Goal: Task Accomplishment & Management: Use online tool/utility

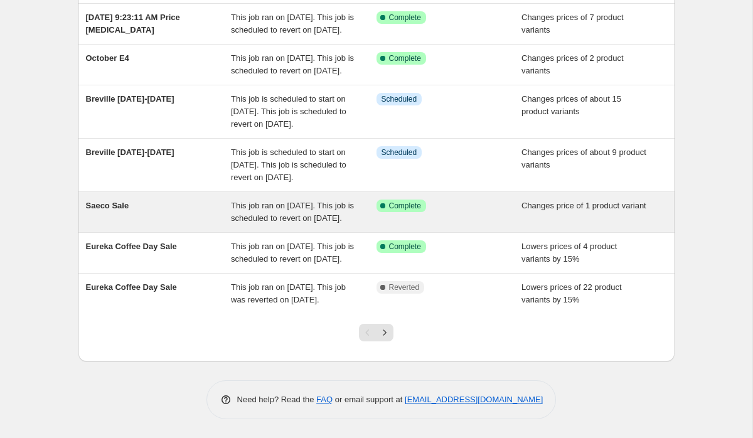
scroll to position [396, 0]
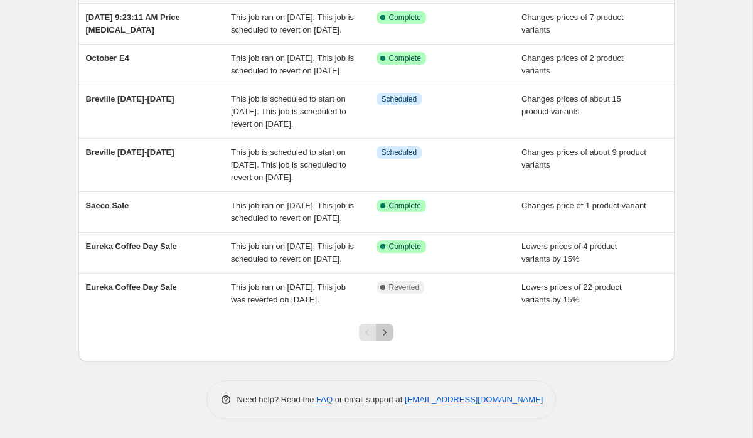
click at [387, 336] on icon "Next" at bounding box center [384, 332] width 13 height 13
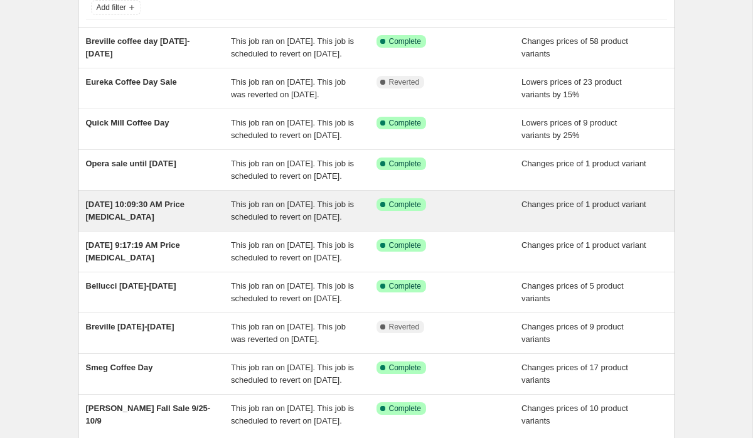
scroll to position [88, 0]
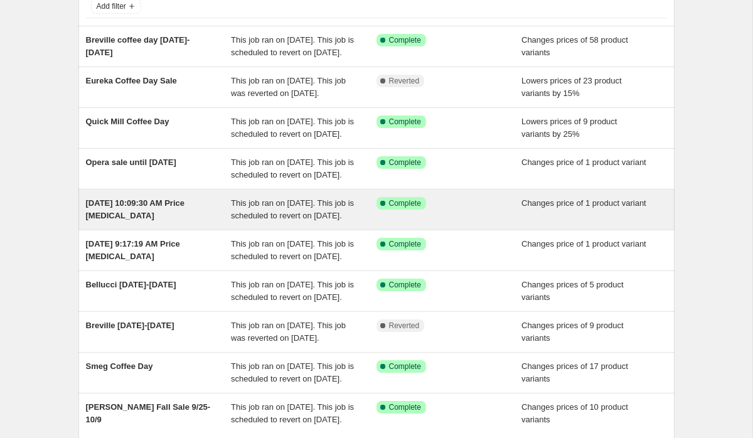
click at [198, 222] on div "Sep 26, 2025, 10:09:30 AM Price change job" at bounding box center [159, 209] width 146 height 25
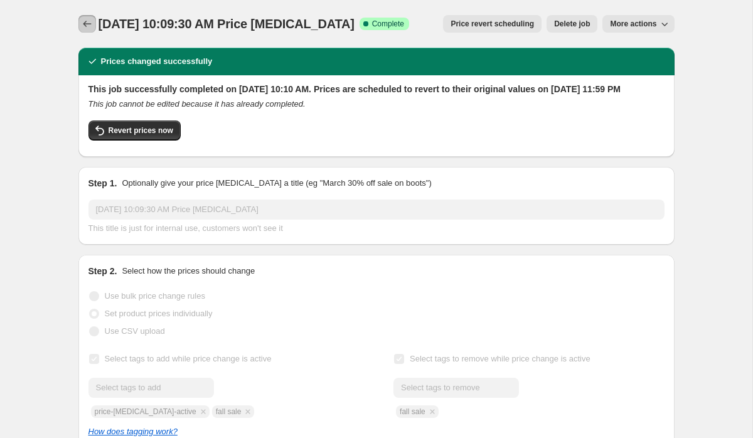
click at [88, 24] on icon "Price change jobs" at bounding box center [87, 24] width 13 height 13
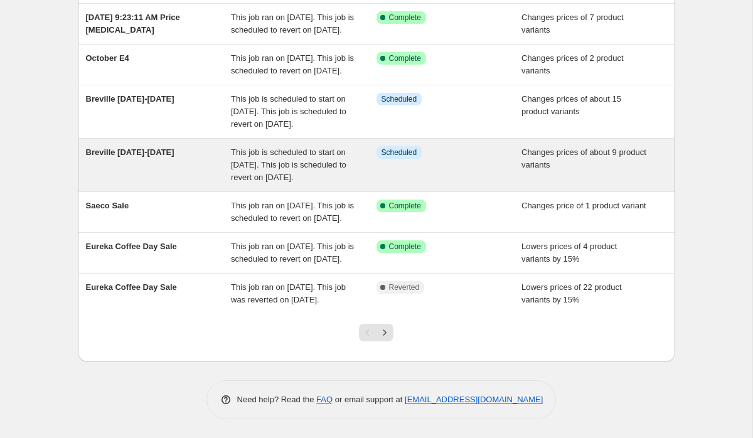
scroll to position [396, 0]
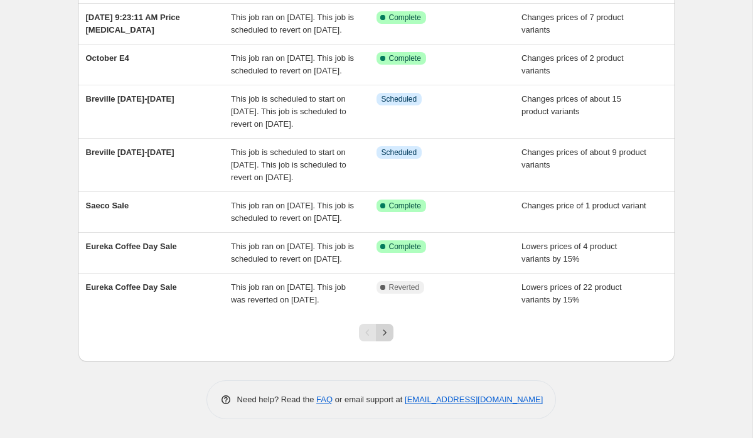
click at [381, 329] on icon "Next" at bounding box center [384, 332] width 13 height 13
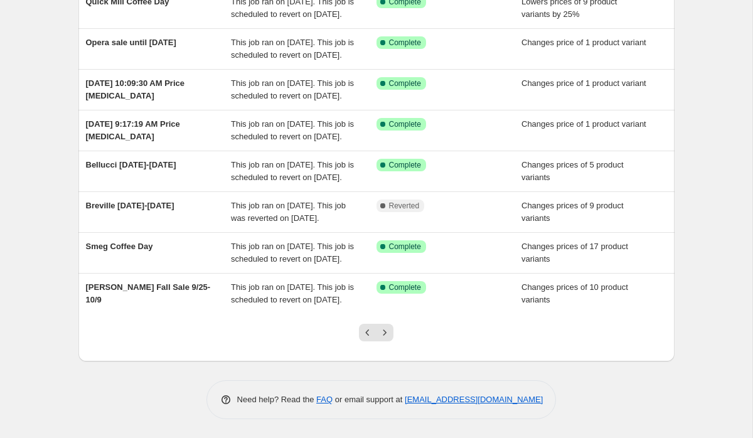
scroll to position [322, 0]
click at [383, 339] on icon "Next" at bounding box center [384, 332] width 13 height 13
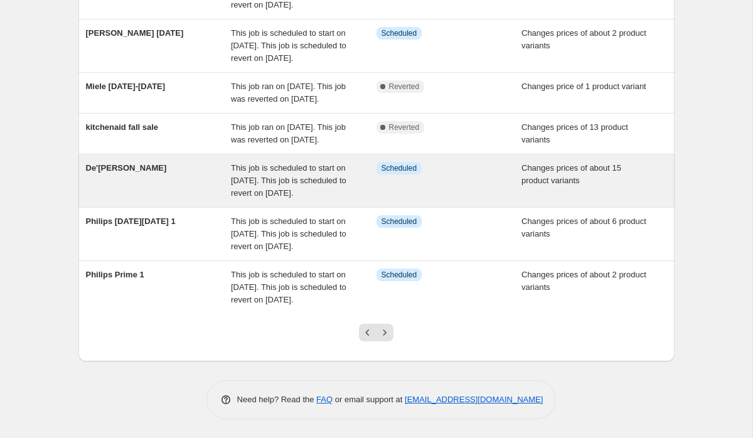
scroll to position [373, 0]
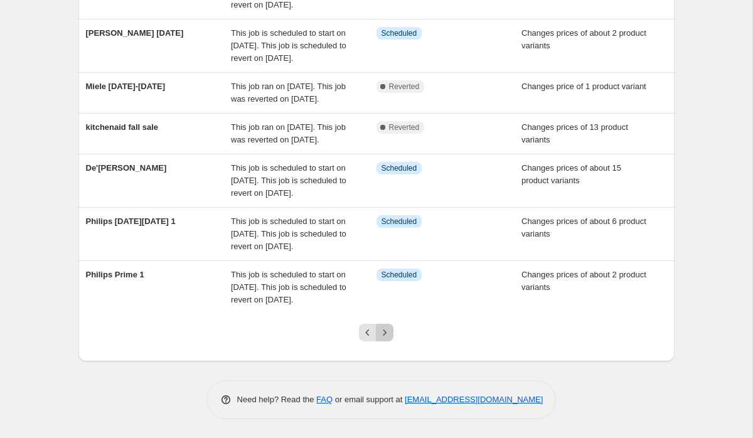
click at [383, 339] on icon "Next" at bounding box center [384, 332] width 13 height 13
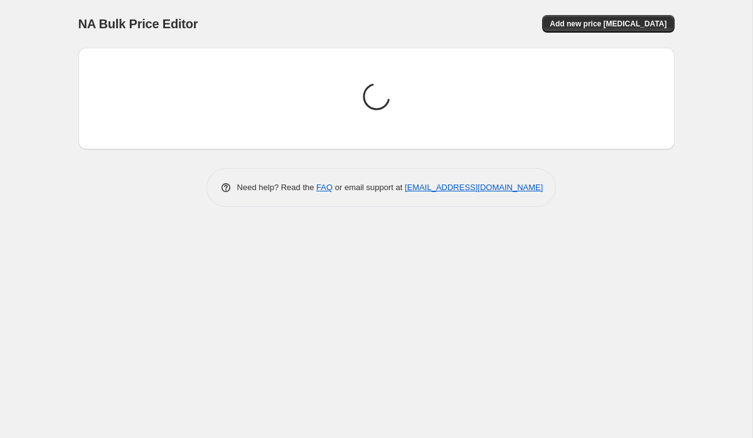
scroll to position [0, 0]
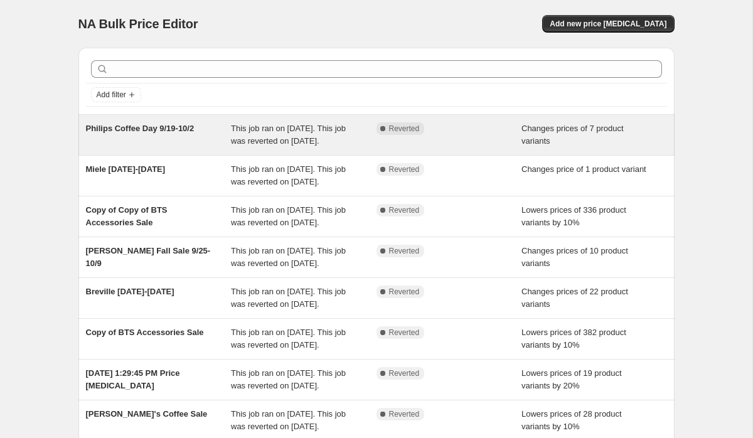
click at [181, 147] on div "Philips Coffee Day 9/19-10/2" at bounding box center [159, 134] width 146 height 25
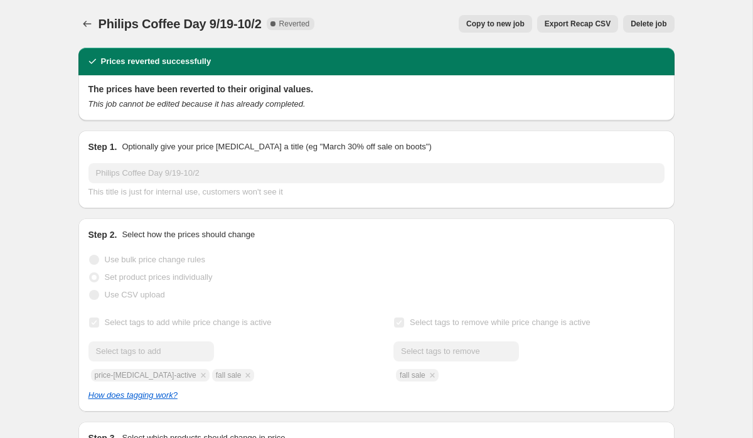
click at [475, 29] on button "Copy to new job" at bounding box center [495, 24] width 73 height 18
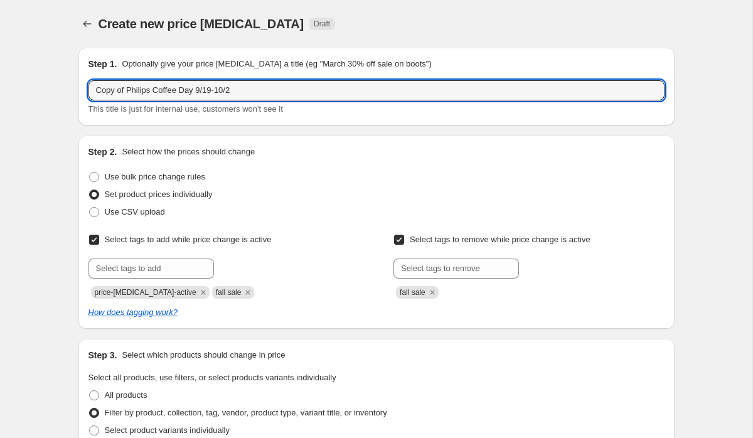
drag, startPoint x: 127, startPoint y: 92, endPoint x: 72, endPoint y: 84, distance: 56.3
type input "PriPhilips Coffee Day 9/19-10/2"
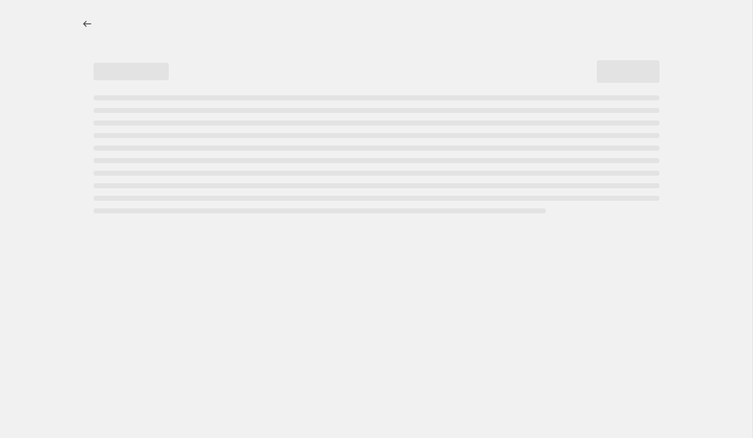
select select "percentage"
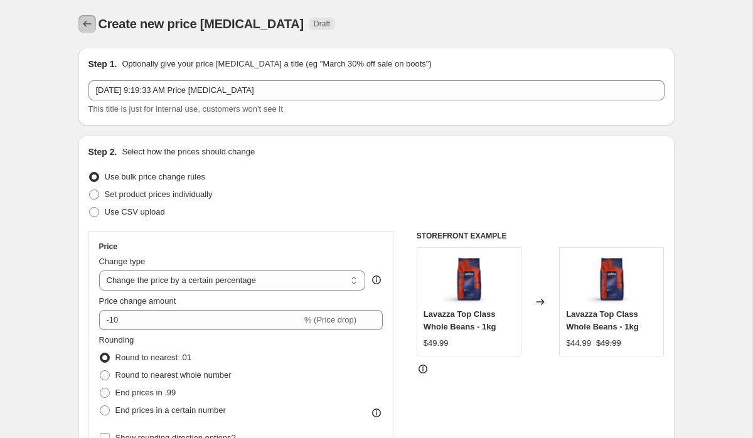
click at [82, 20] on icon "Price change jobs" at bounding box center [87, 24] width 13 height 13
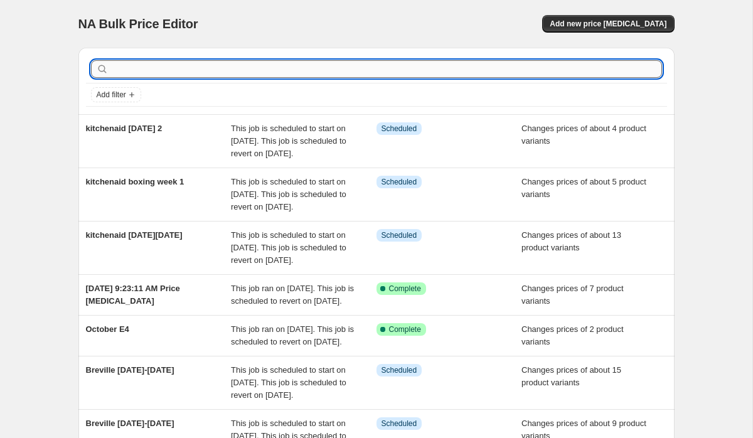
click at [212, 73] on input "text" at bounding box center [386, 69] width 551 height 18
type input "philips coffee day"
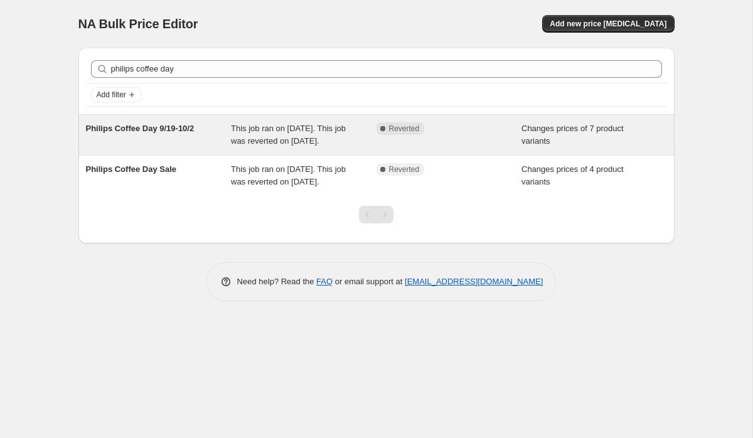
click at [165, 147] on div "Philips Coffee Day 9/19-10/2" at bounding box center [159, 134] width 146 height 25
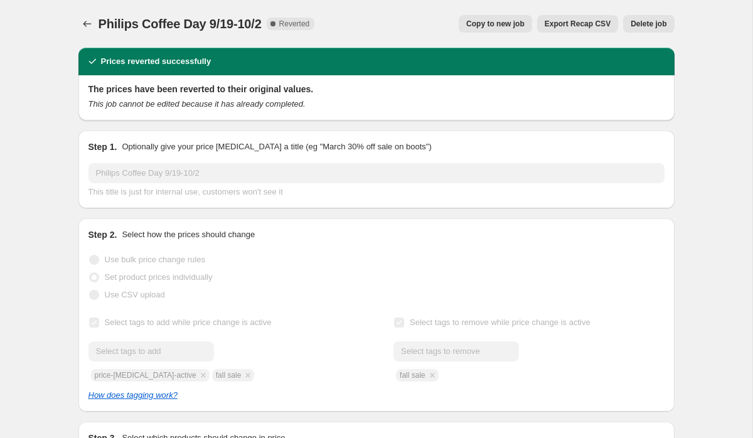
click at [498, 20] on span "Copy to new job" at bounding box center [495, 24] width 58 height 10
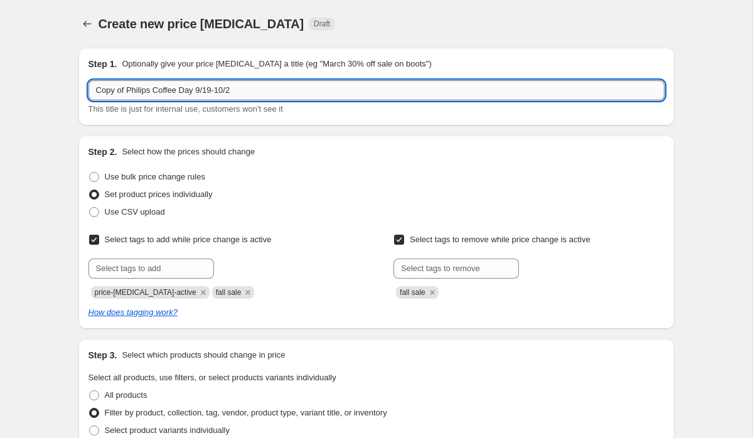
drag, startPoint x: 126, startPoint y: 89, endPoint x: 88, endPoint y: 88, distance: 37.6
click at [88, 88] on input "Copy of Philips Coffee Day 9/19-10/2" at bounding box center [376, 90] width 576 height 20
type input "Price Matching Philips Coffee Day 9/19-10/2"
click at [580, 207] on div "Use CSV upload" at bounding box center [376, 212] width 576 height 18
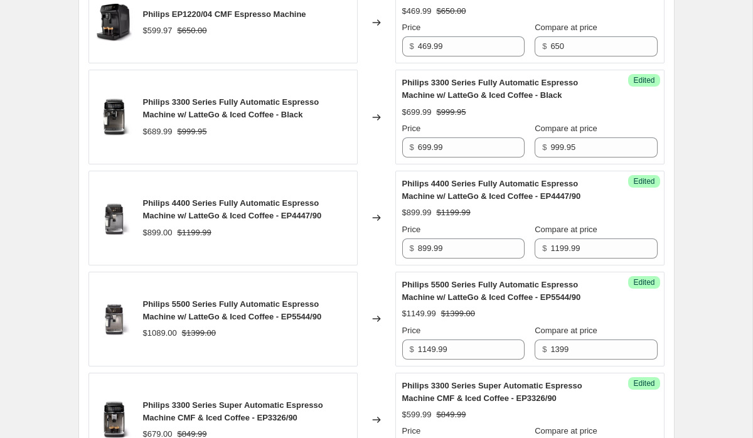
scroll to position [896, 0]
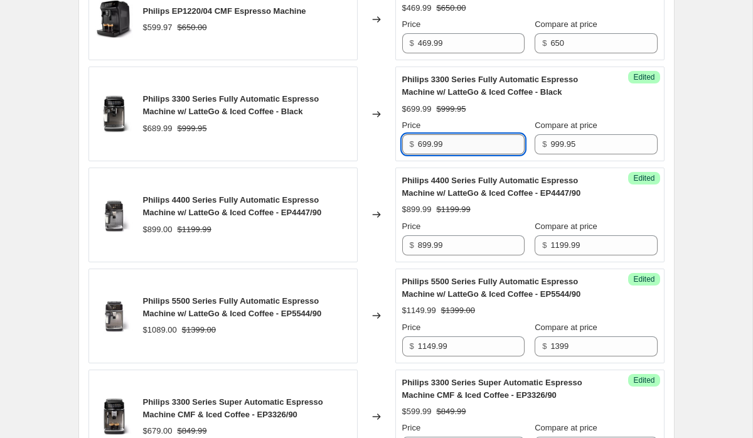
click at [428, 154] on input "699.99" at bounding box center [471, 144] width 107 height 20
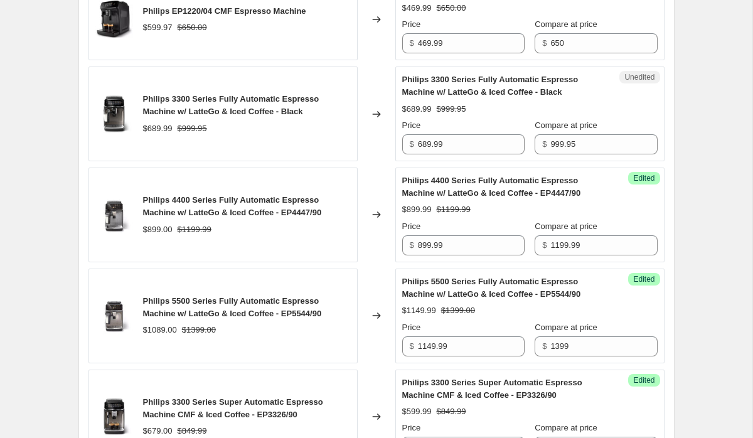
click at [698, 149] on div "Create new price change job. This page is ready Create new price change job Dra…" at bounding box center [376, 36] width 752 height 1864
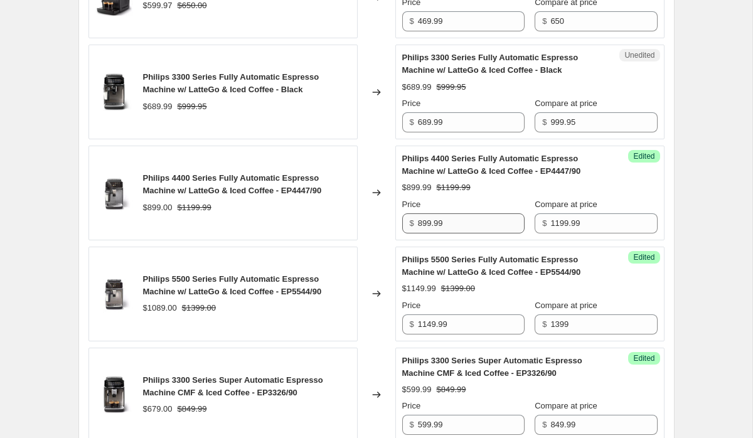
scroll to position [922, 0]
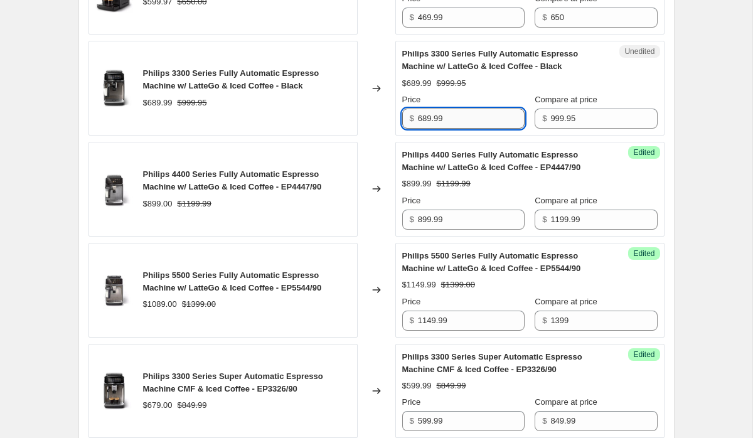
click at [454, 126] on input "689.99" at bounding box center [471, 119] width 107 height 20
paste input "99.92"
click at [713, 171] on div "Create new price change job. This page is ready Create new price change job Dra…" at bounding box center [376, 10] width 752 height 1864
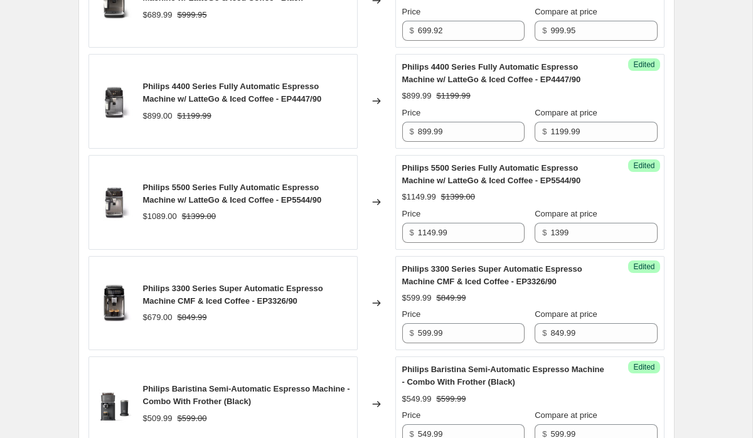
scroll to position [1011, 0]
click at [449, 40] on input "699.92" at bounding box center [471, 30] width 107 height 20
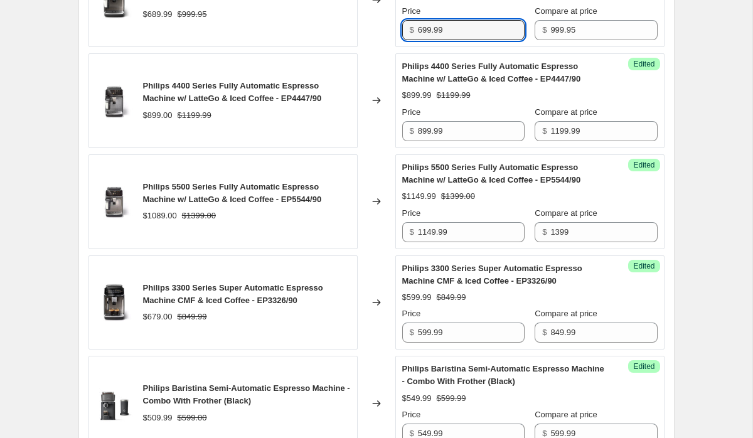
type input "699.99"
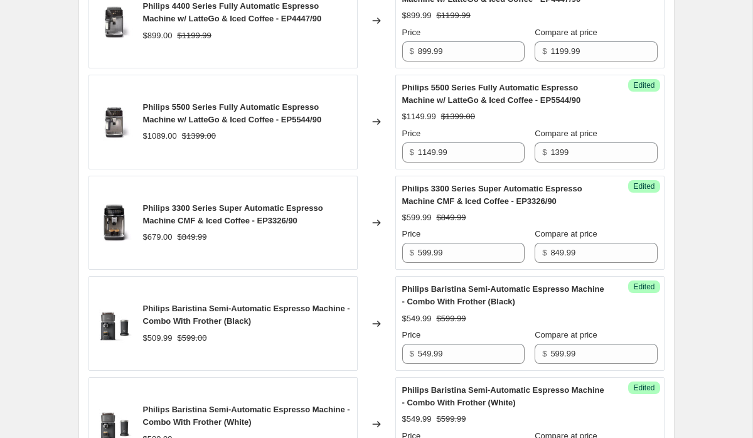
scroll to position [1101, 0]
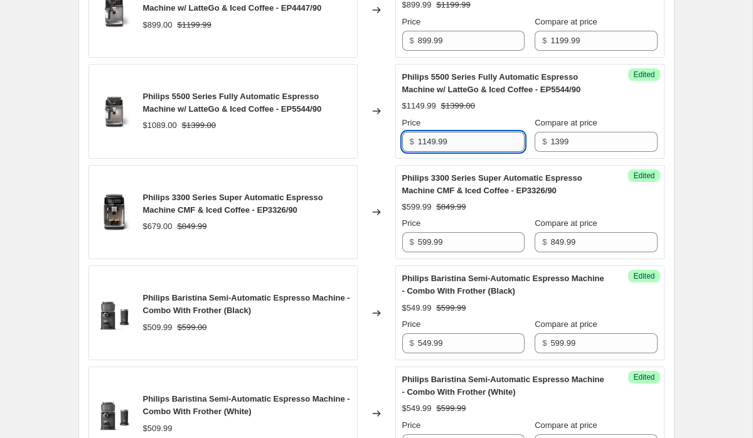
click at [427, 152] on input "1149.99" at bounding box center [471, 142] width 107 height 20
click at [433, 152] on input "1049.99" at bounding box center [471, 142] width 107 height 20
click at [469, 151] on input "1089.99" at bounding box center [471, 142] width 107 height 20
type input "1089"
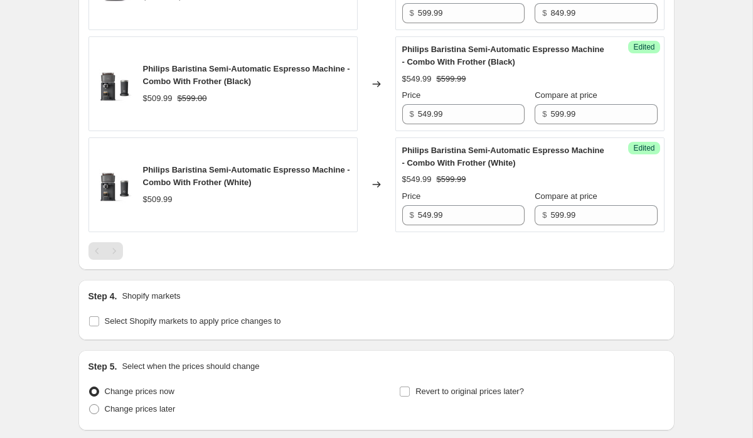
scroll to position [1349, 0]
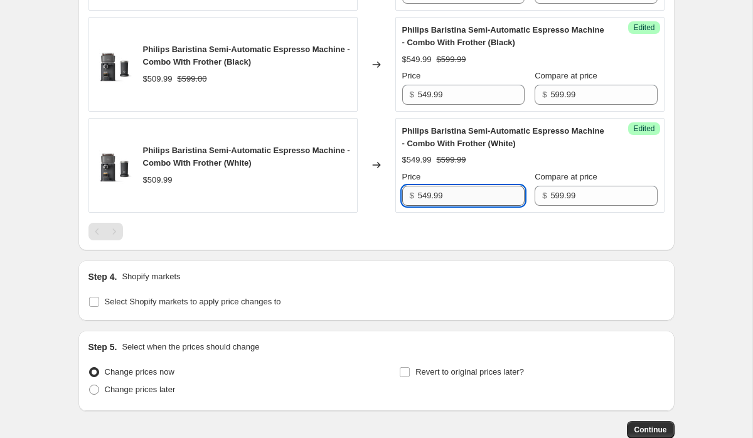
click at [423, 206] on input "549.99" at bounding box center [471, 196] width 107 height 20
type input "449.99"
click at [421, 105] on input "549.99" at bounding box center [471, 95] width 107 height 20
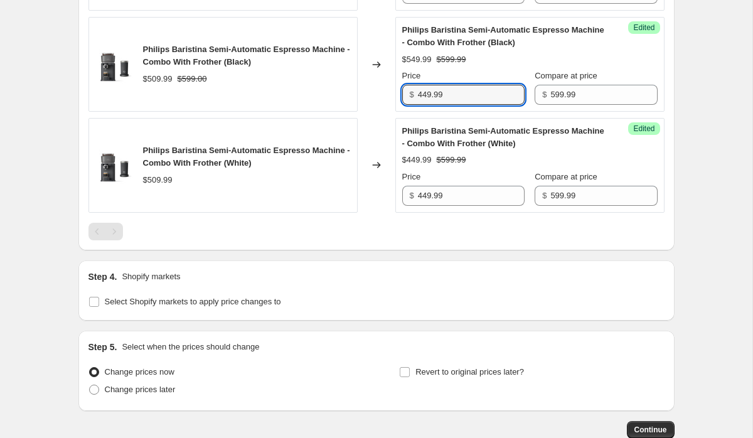
type input "449.99"
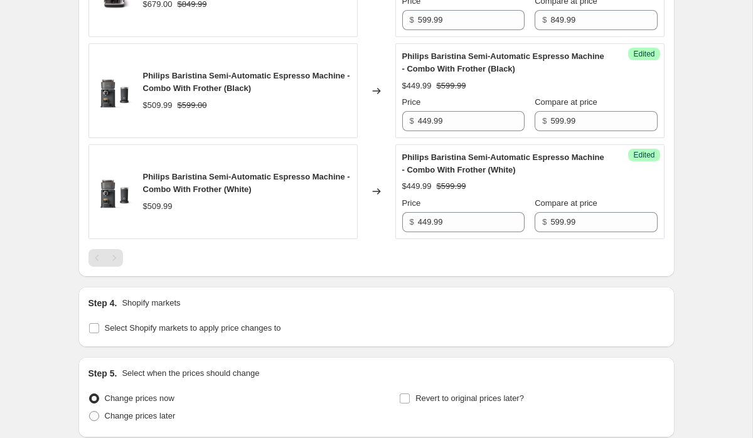
scroll to position [1437, 0]
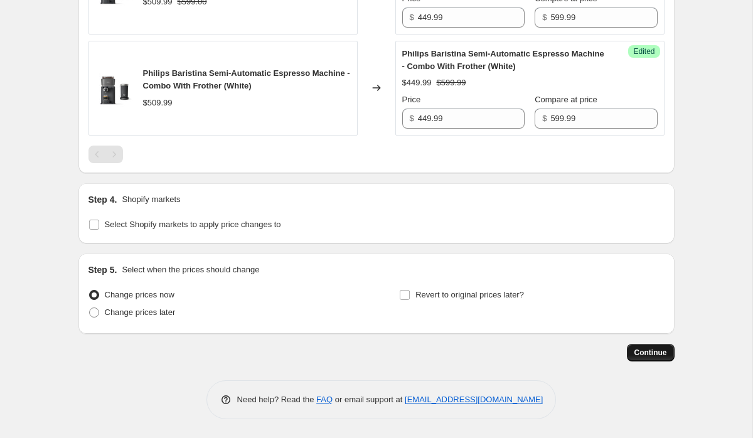
click at [656, 354] on span "Continue" at bounding box center [650, 353] width 33 height 10
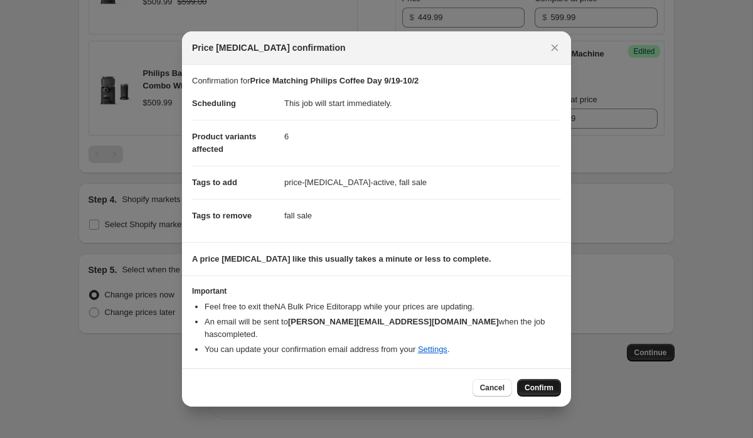
click at [547, 383] on span "Confirm" at bounding box center [538, 388] width 29 height 10
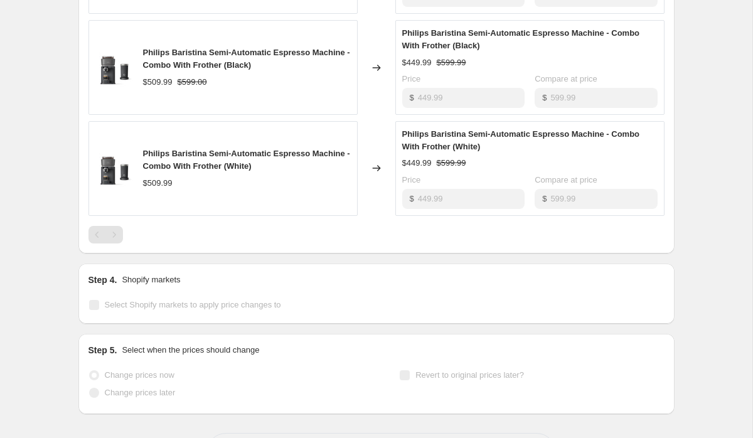
scroll to position [1469, 0]
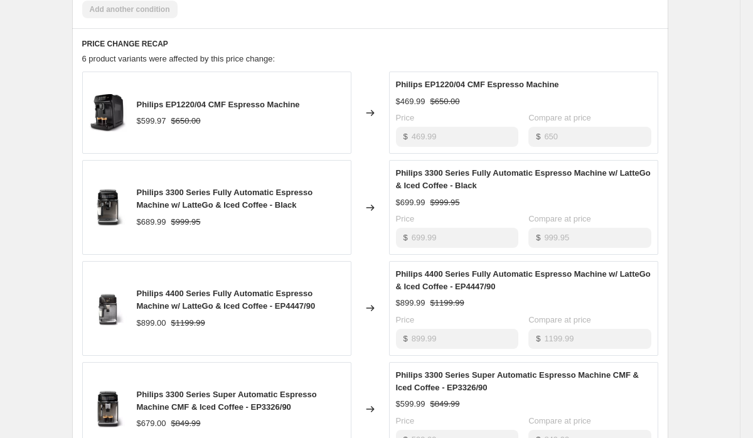
scroll to position [1180, 0]
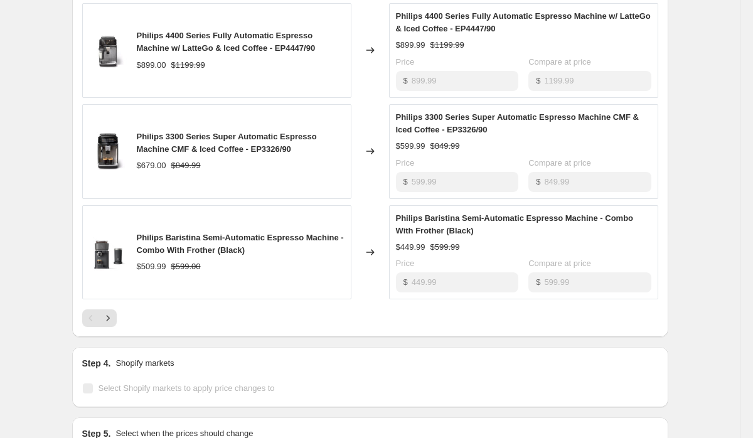
click at [410, 270] on label "Price" at bounding box center [405, 263] width 19 height 13
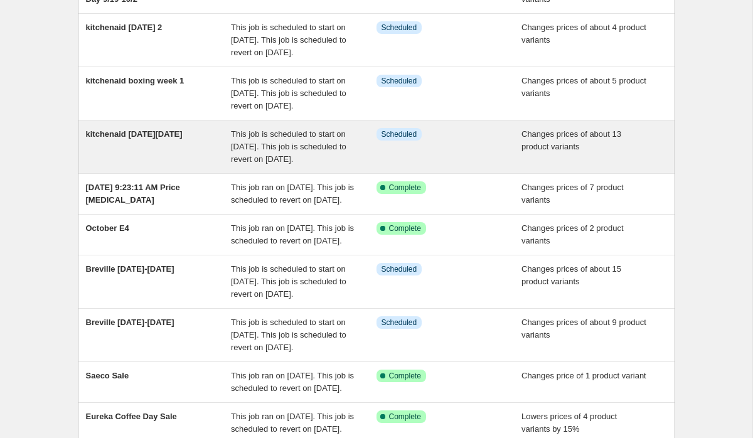
scroll to position [144, 0]
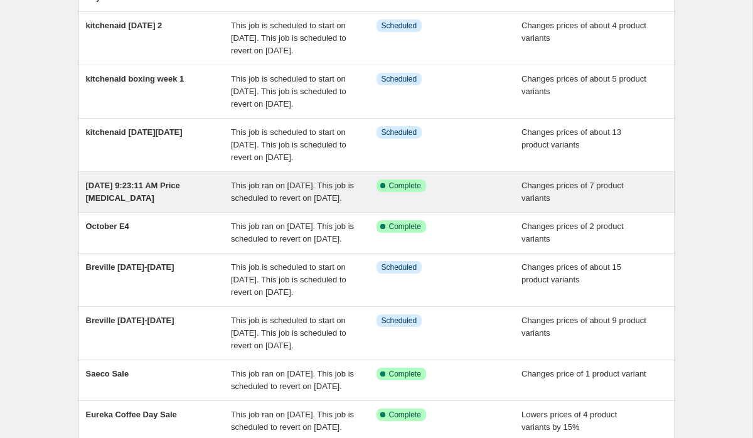
click at [161, 205] on div "[DATE] 9:23:11 AM Price [MEDICAL_DATA]" at bounding box center [159, 191] width 146 height 25
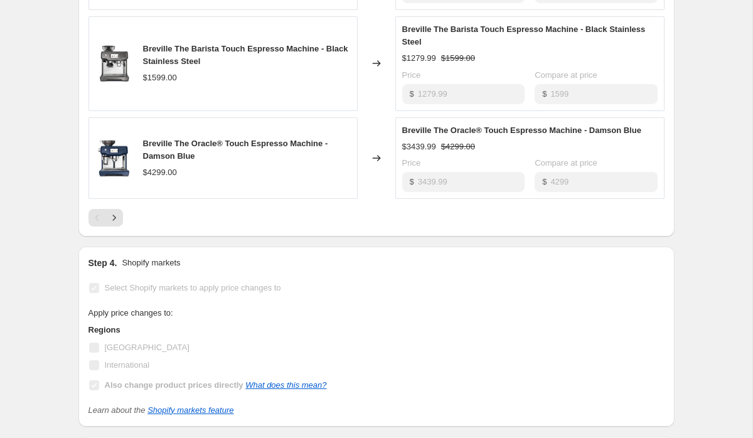
scroll to position [847, 0]
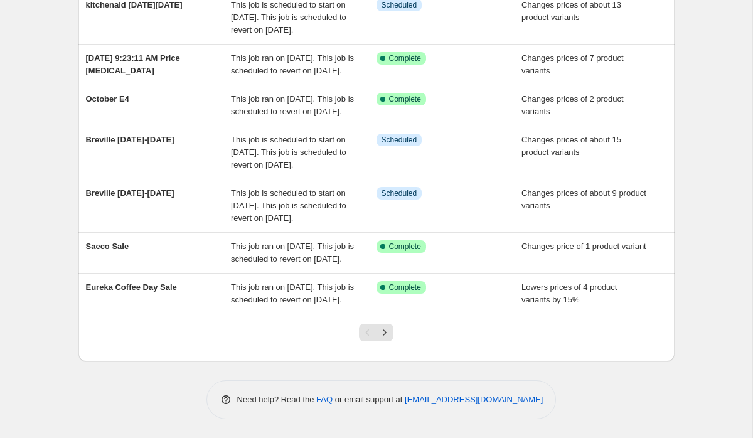
scroll to position [317, 0]
click at [388, 339] on icon "Next" at bounding box center [384, 332] width 13 height 13
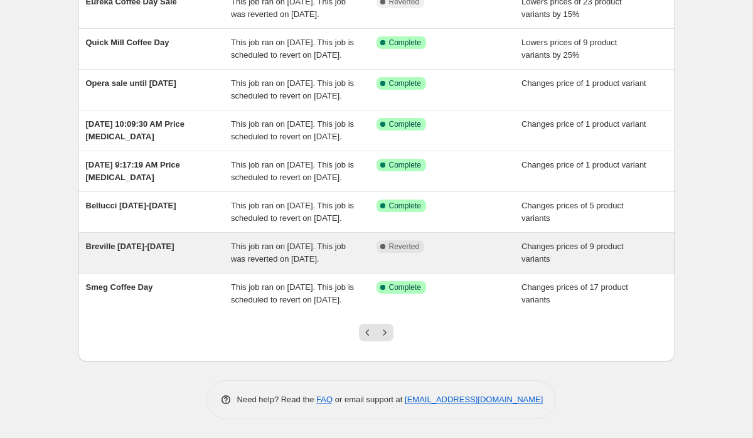
scroll to position [0, 0]
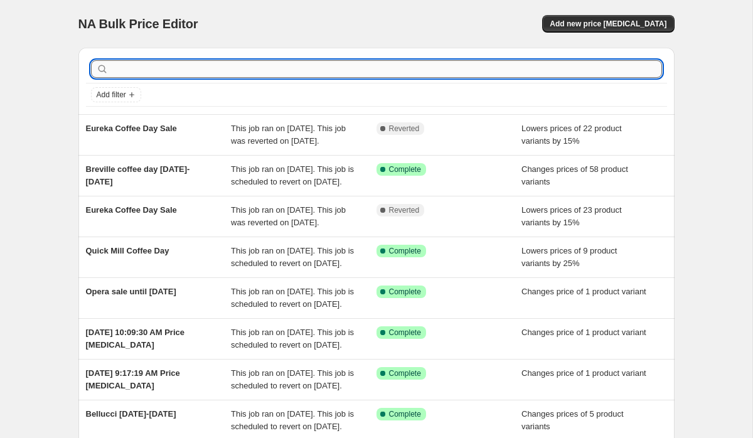
click at [258, 66] on input "text" at bounding box center [386, 69] width 551 height 18
type input "kitchenaid"
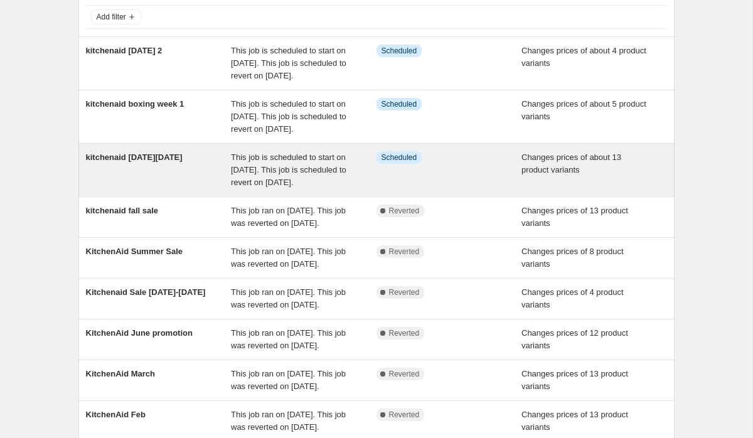
scroll to position [83, 0]
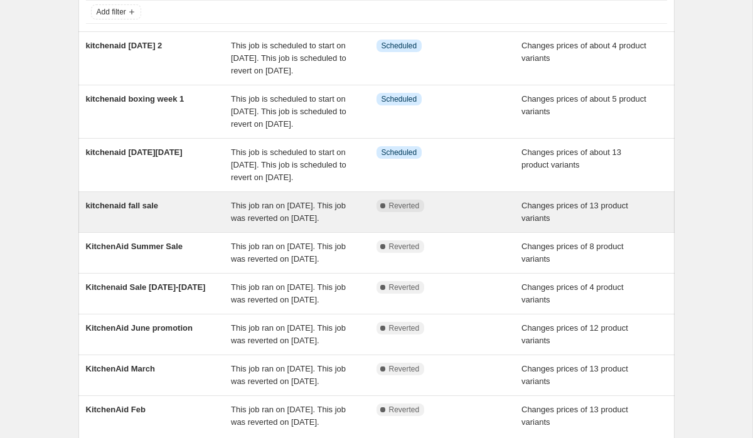
click at [174, 225] on div "kitchenaid fall sale" at bounding box center [159, 211] width 146 height 25
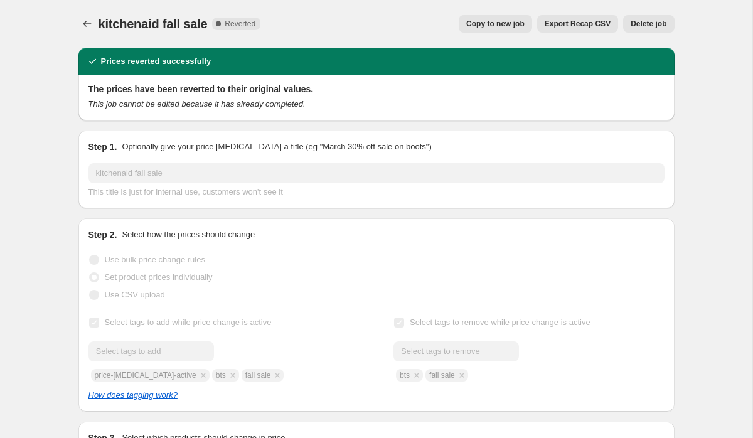
click at [486, 15] on button "Copy to new job" at bounding box center [495, 24] width 73 height 18
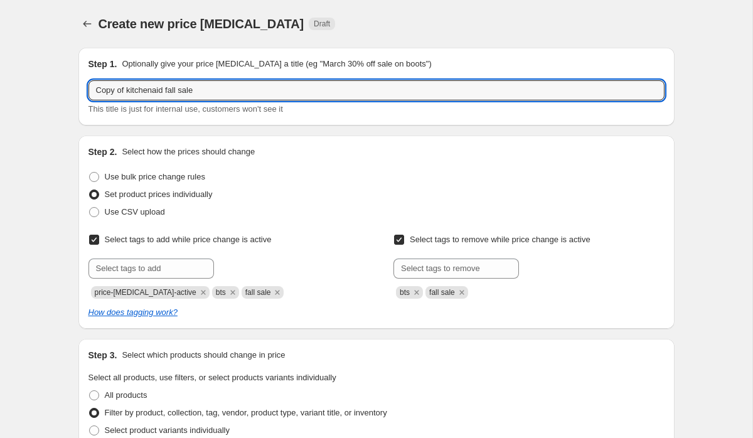
drag, startPoint x: 127, startPoint y: 90, endPoint x: 75, endPoint y: 78, distance: 52.8
type input "kitchenaid fall sale"
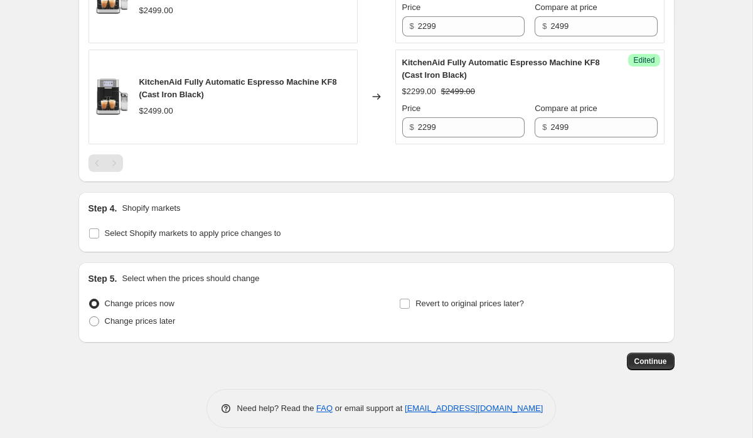
scroll to position [1917, 0]
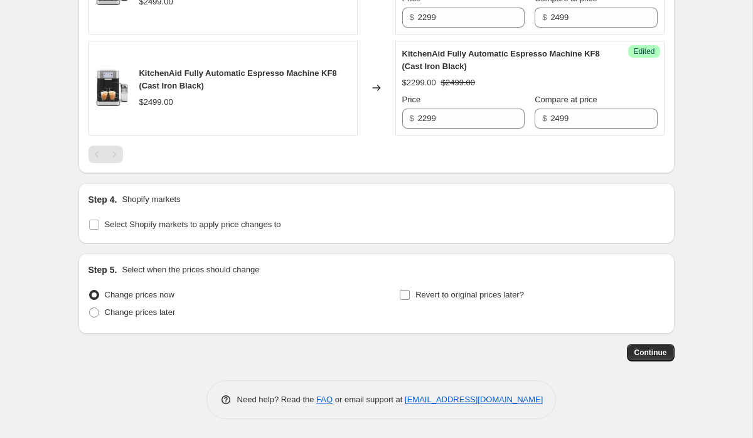
click at [442, 288] on label "Revert to original prices later?" at bounding box center [461, 295] width 125 height 18
click at [410, 290] on input "Revert to original prices later?" at bounding box center [405, 295] width 10 height 10
checkbox input "true"
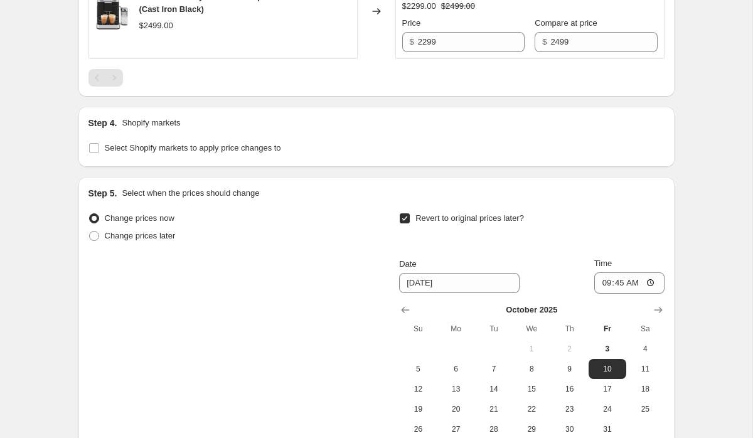
scroll to position [2016, 0]
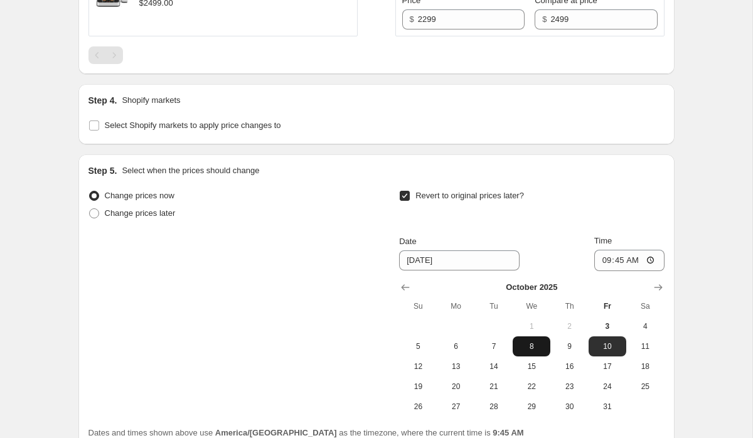
click at [535, 348] on span "8" at bounding box center [532, 346] width 28 height 10
type input "10/8/2025"
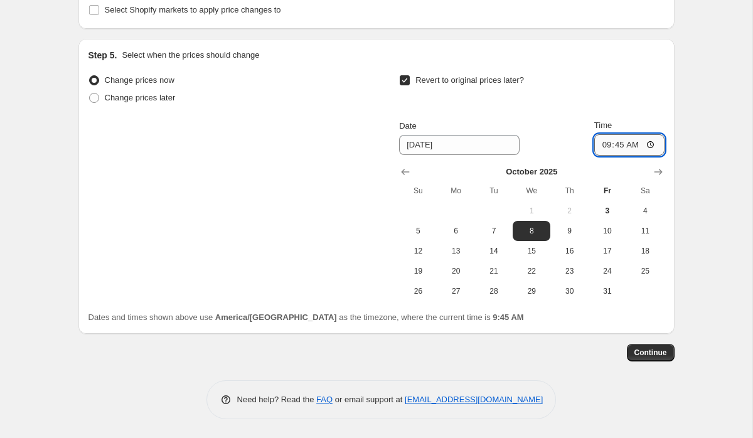
click at [599, 144] on input "09:45" at bounding box center [629, 144] width 70 height 21
type input "23:59"
click at [654, 353] on span "Continue" at bounding box center [650, 353] width 33 height 10
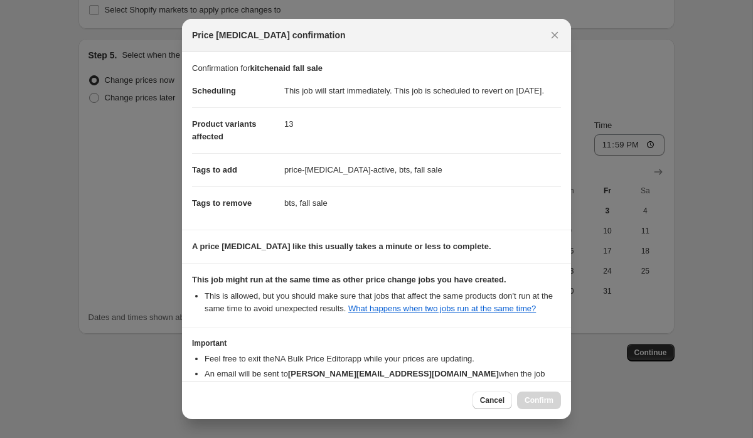
scroll to position [103, 0]
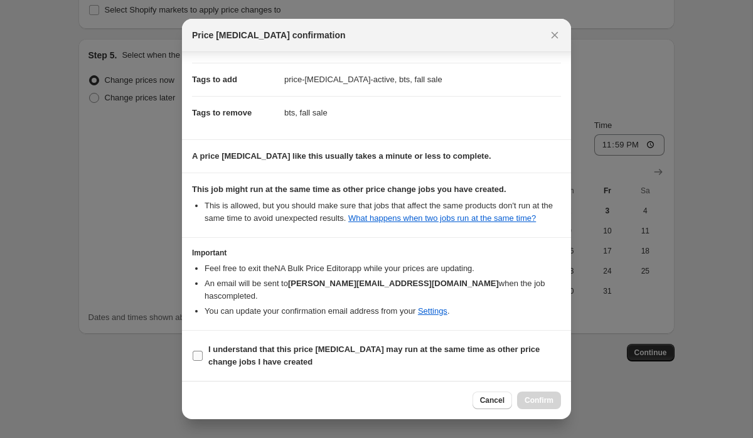
click at [371, 353] on b "I understand that this price change job may run at the same time as other price…" at bounding box center [373, 355] width 331 height 22
click at [203, 353] on input "I understand that this price change job may run at the same time as other price…" at bounding box center [198, 356] width 10 height 10
checkbox input "true"
click at [532, 403] on span "Confirm" at bounding box center [538, 400] width 29 height 10
